Goal: Find specific page/section: Find specific page/section

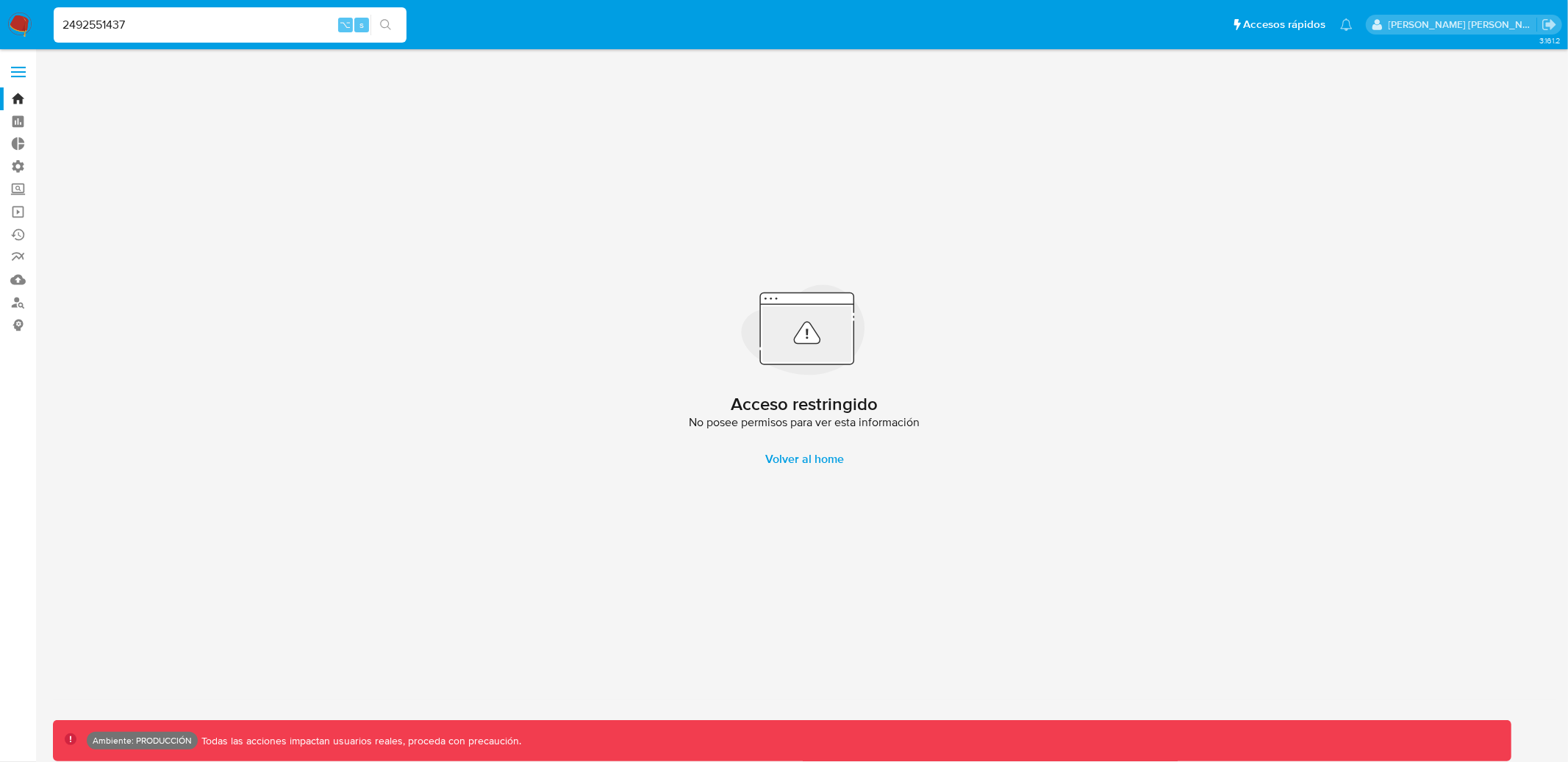
type input "2492551437"
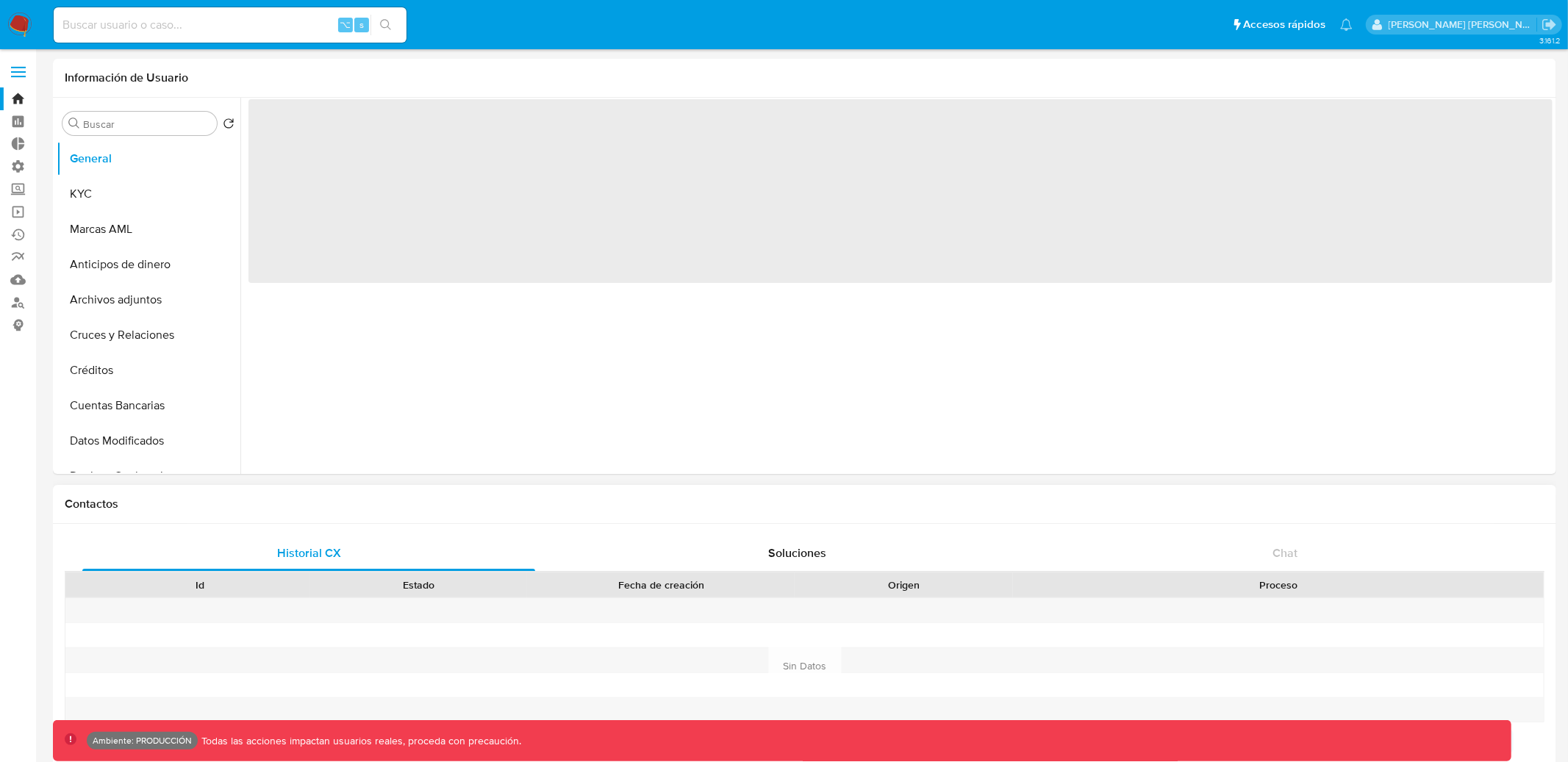
select select "10"
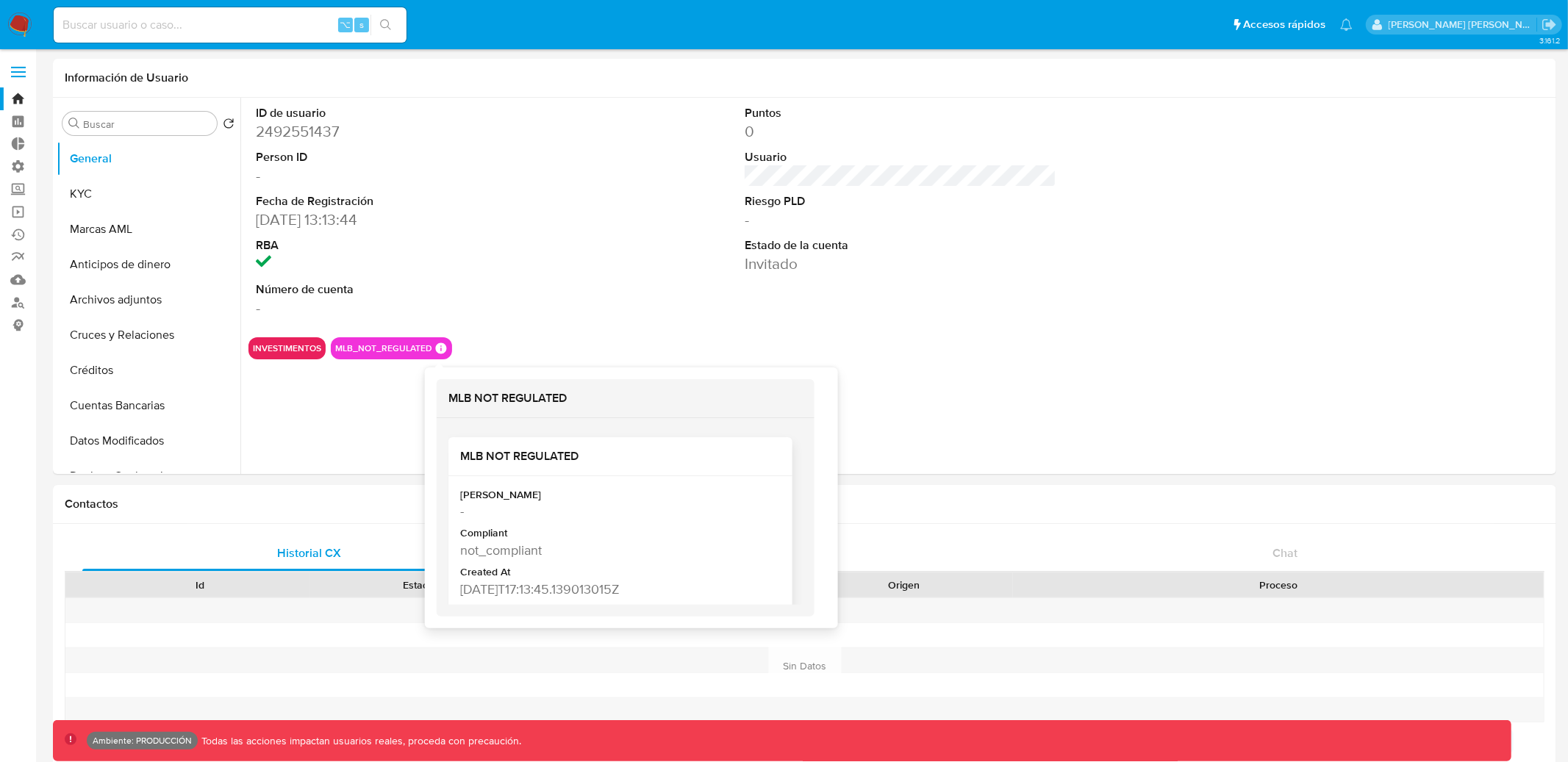
scroll to position [17, 0]
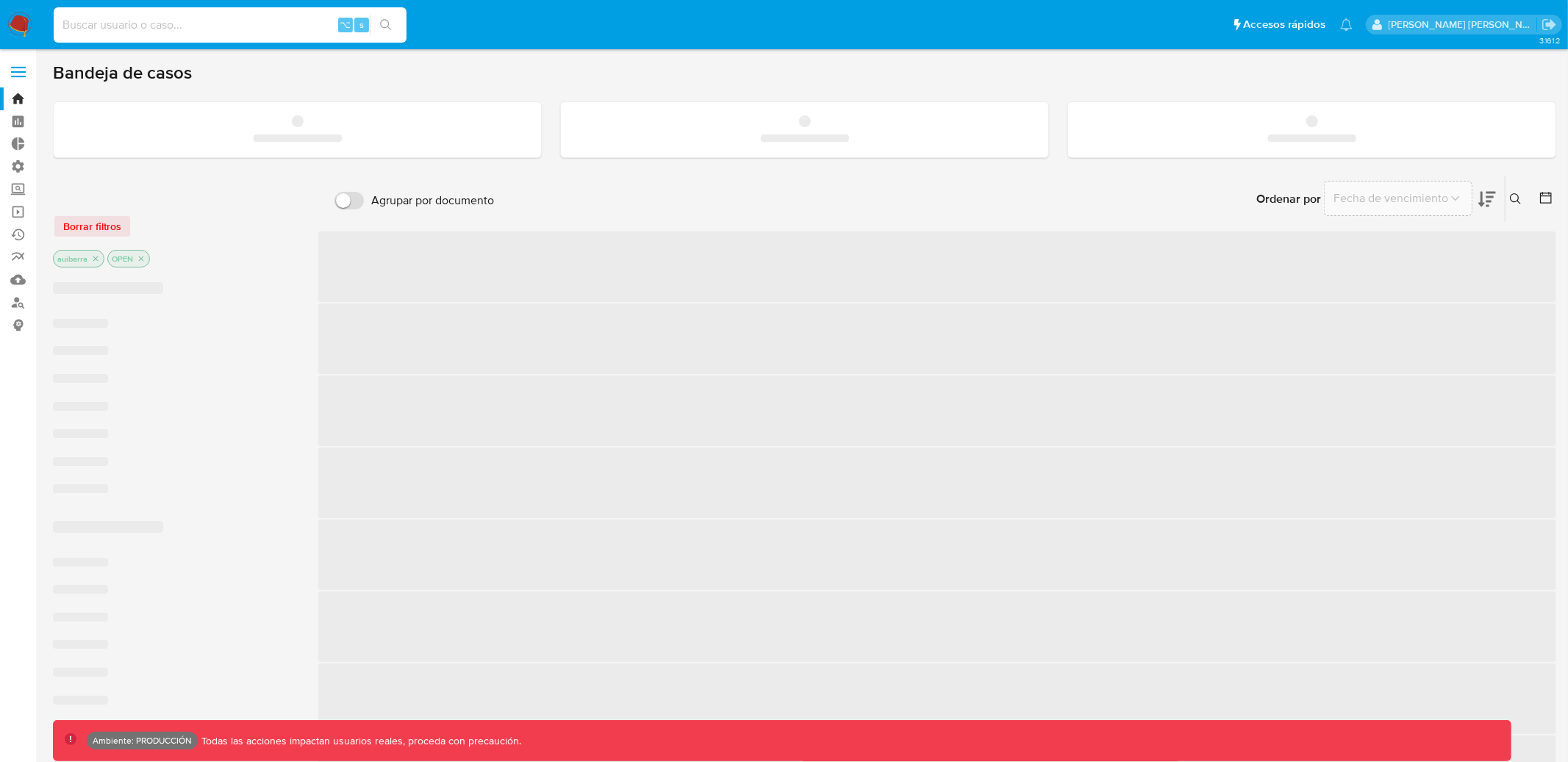
click at [286, 31] on input at bounding box center [230, 24] width 353 height 19
paste input "2237278316"
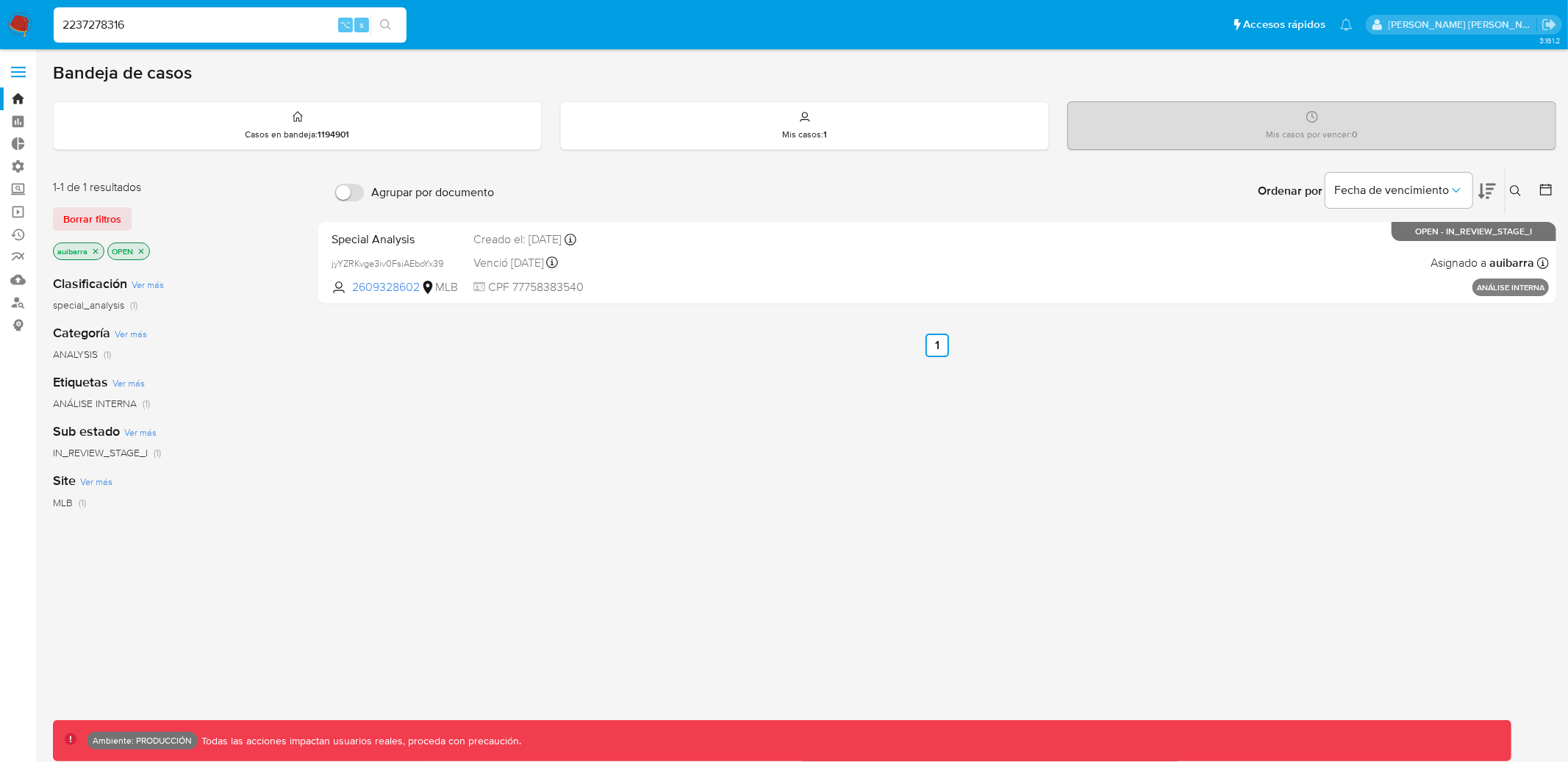
type input "2237278316"
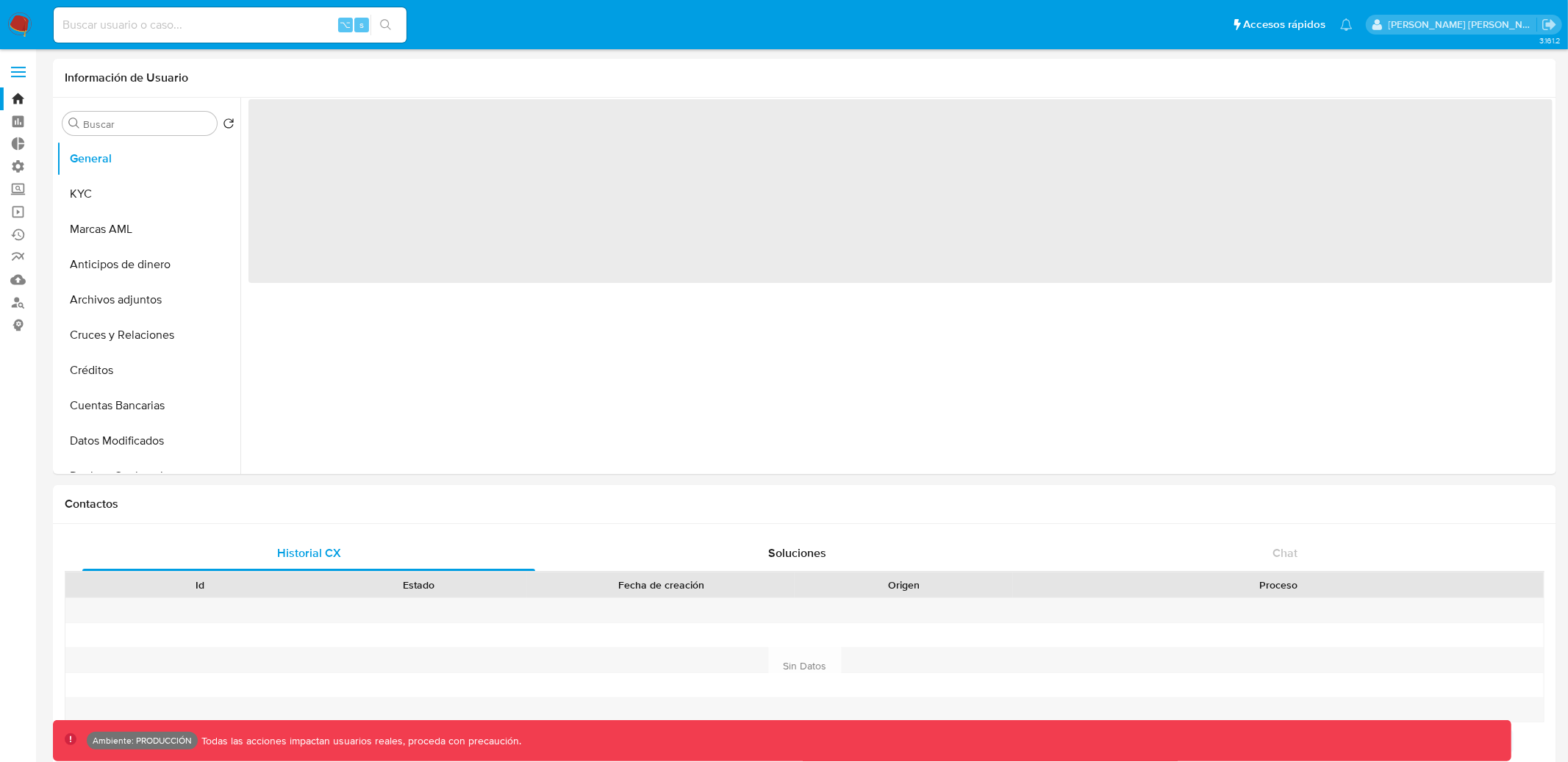
select select "10"
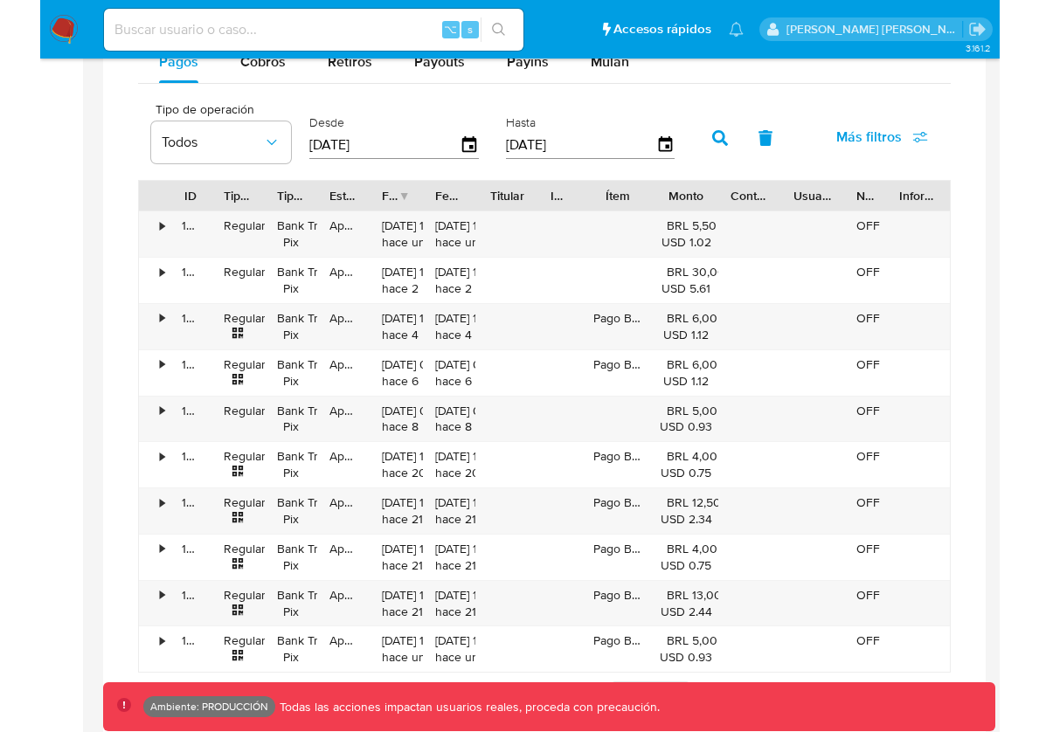
scroll to position [1176, 0]
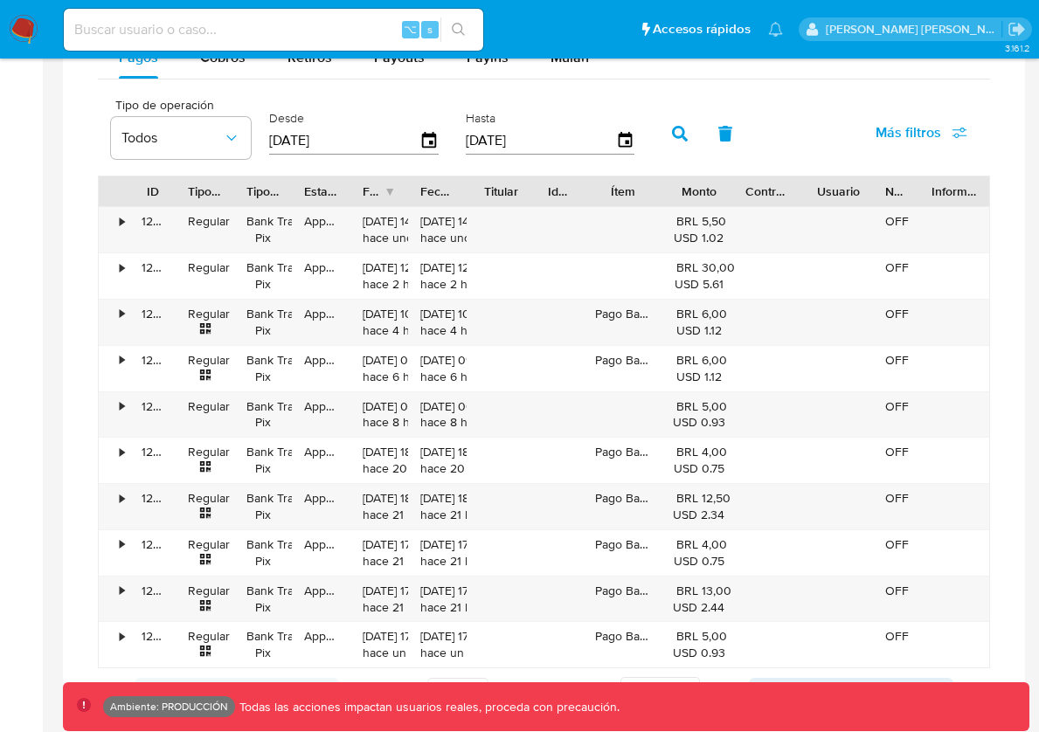
click at [123, 360] on div "•" at bounding box center [122, 360] width 4 height 17
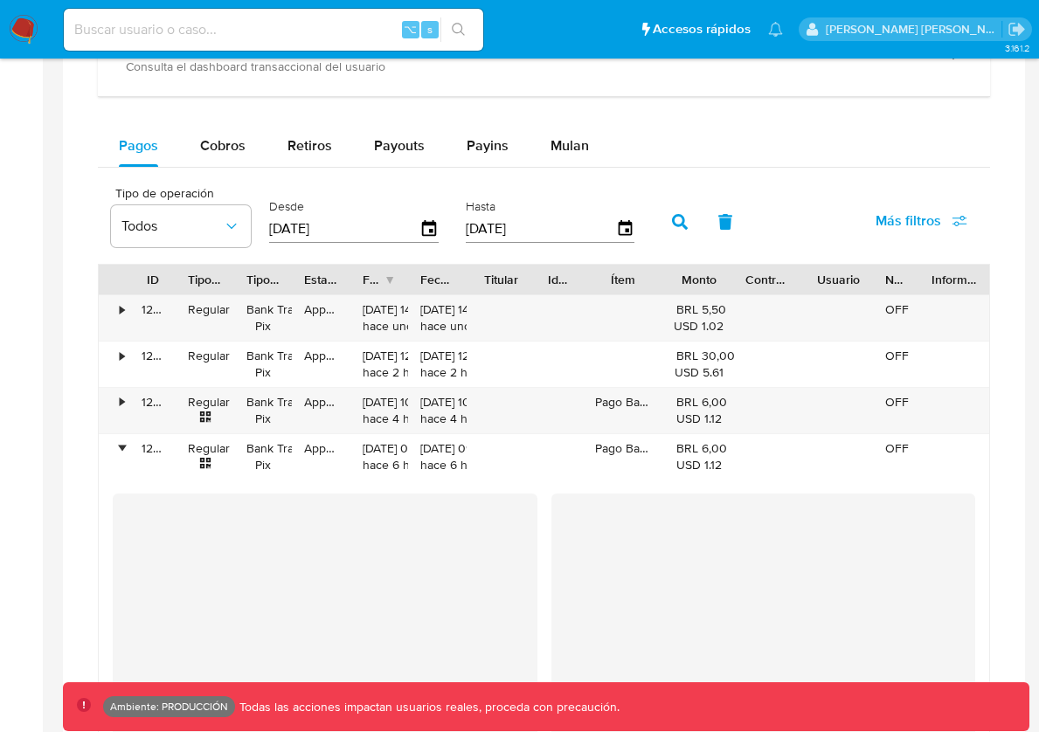
scroll to position [0, 0]
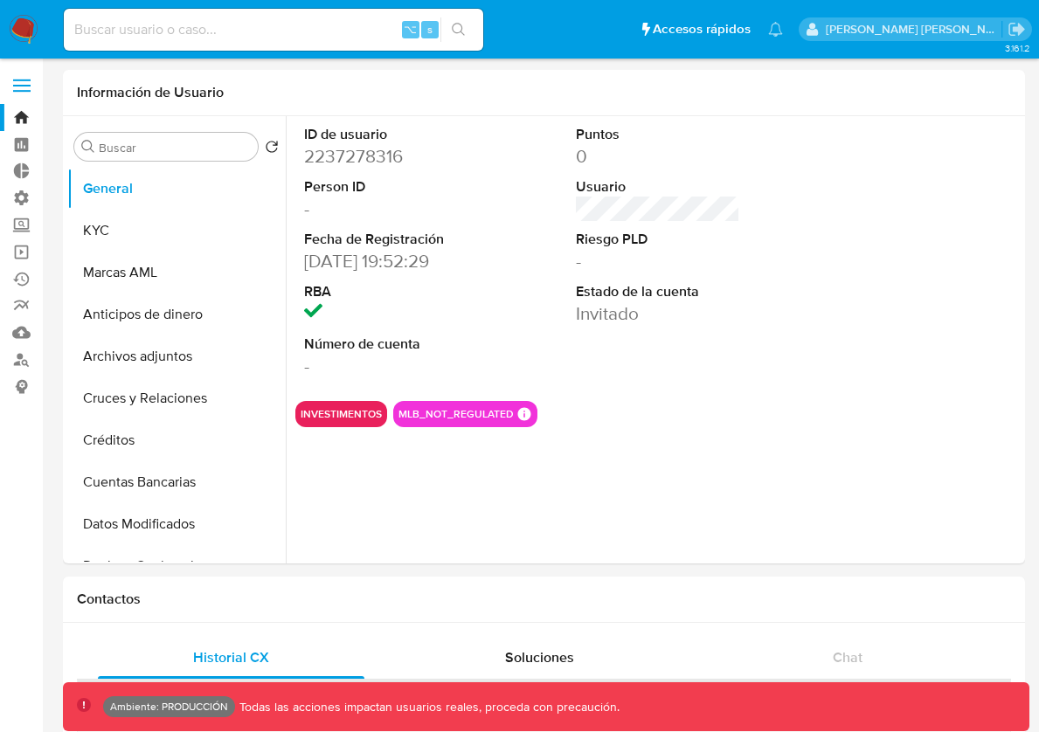
click at [100, 236] on button "KYC" at bounding box center [176, 231] width 218 height 42
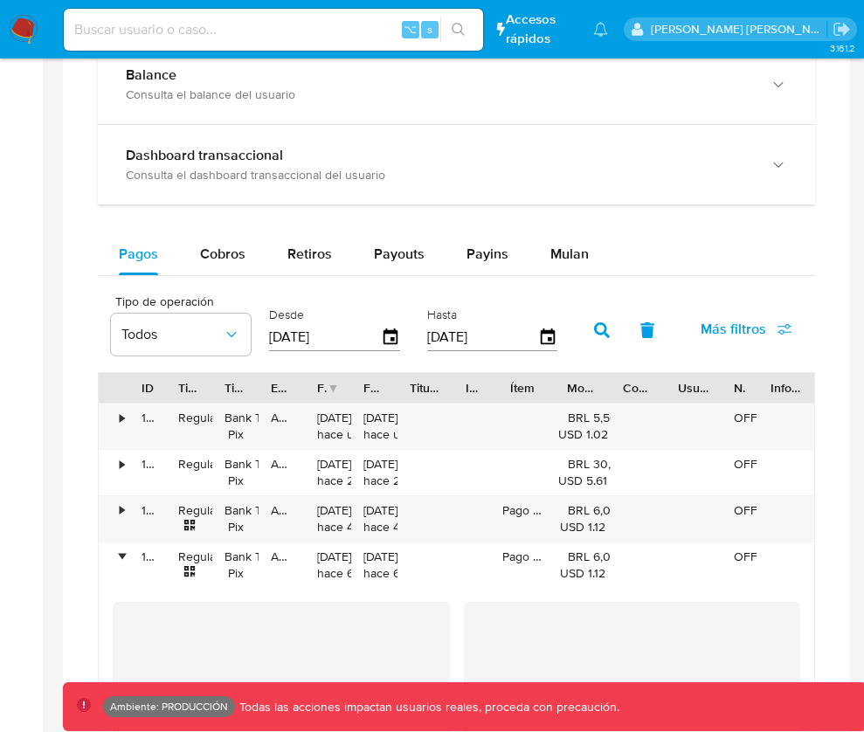
scroll to position [1033, 0]
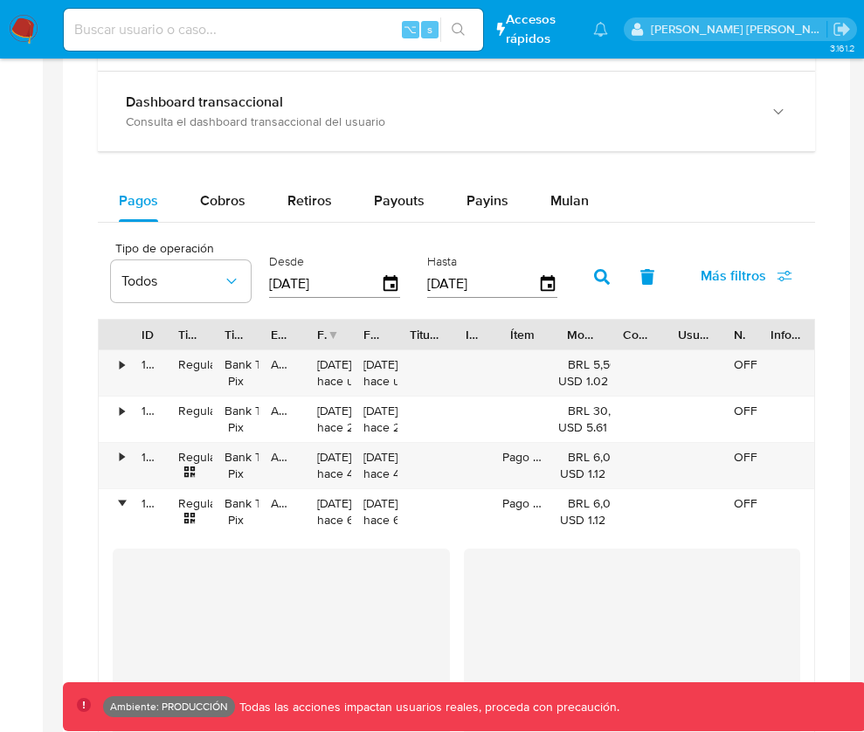
click at [122, 461] on div "•" at bounding box center [122, 457] width 4 height 17
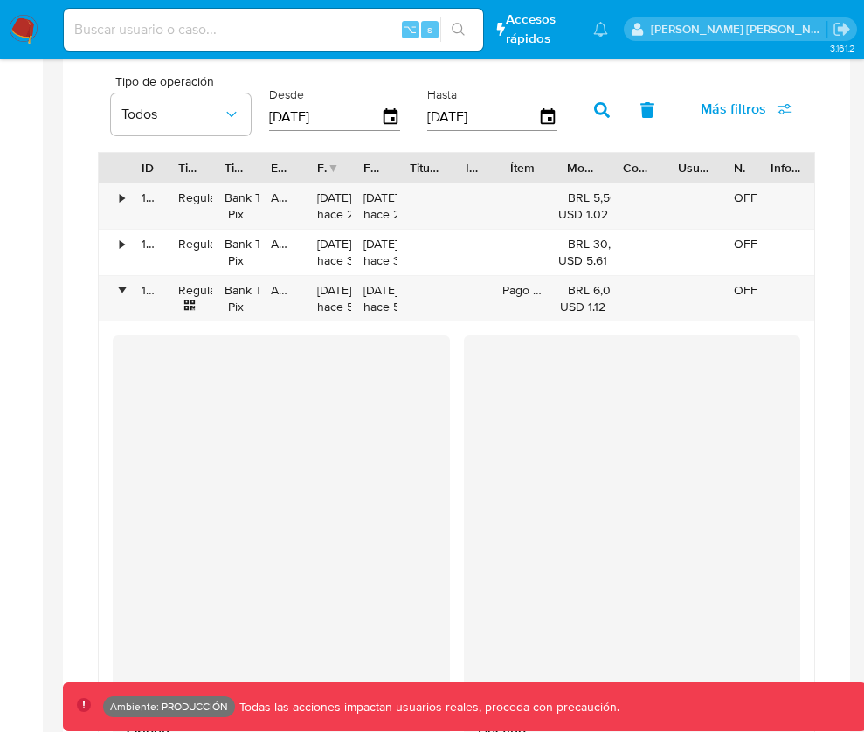
scroll to position [1209, 0]
